Goal: Information Seeking & Learning: Stay updated

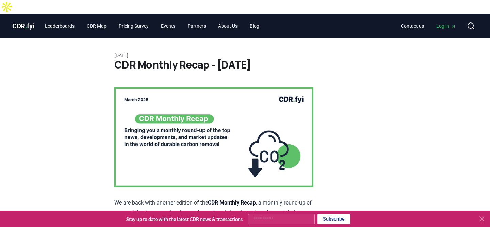
scroll to position [2, 0]
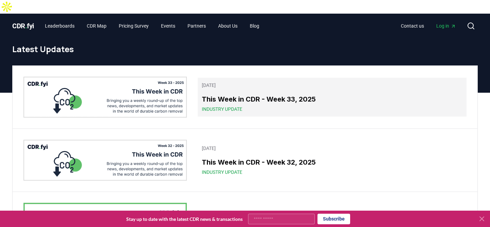
click at [221, 94] on h3 "This Week in CDR - Week 33, 2025" at bounding box center [332, 99] width 261 height 10
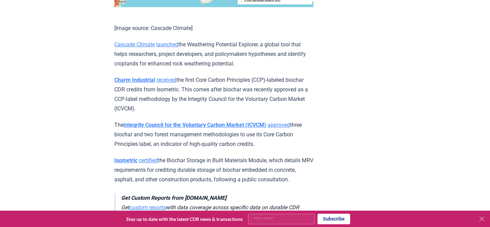
scroll to position [1835, 0]
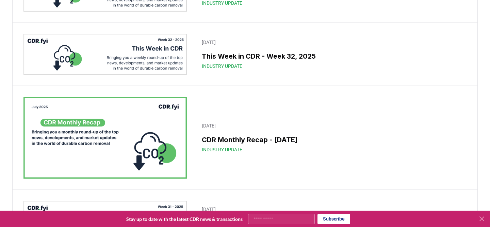
scroll to position [134, 0]
